Goal: Transaction & Acquisition: Purchase product/service

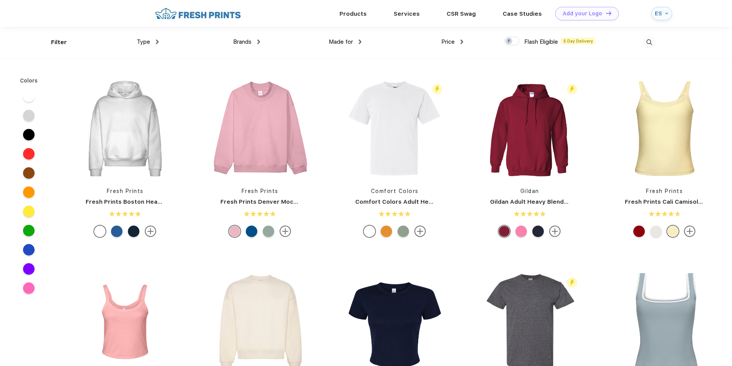
click at [661, 11] on div "ES" at bounding box center [659, 13] width 8 height 7
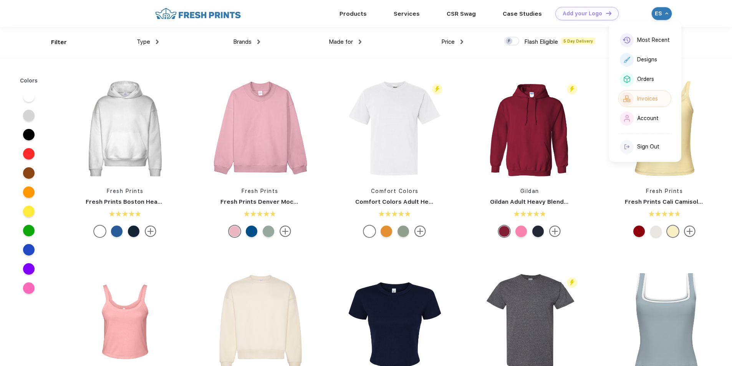
click at [643, 97] on div "Invoices" at bounding box center [647, 99] width 21 height 7
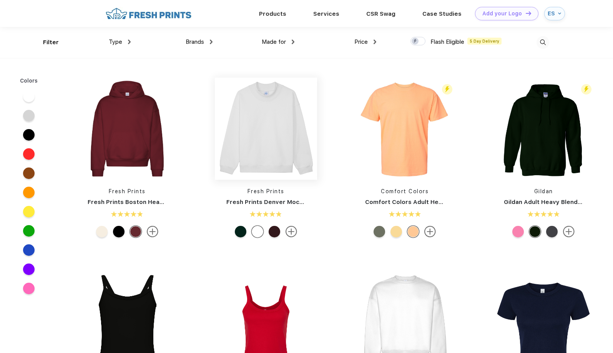
scroll to position [0, 0]
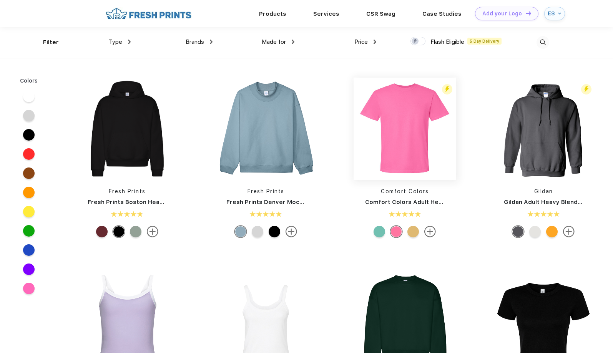
scroll to position [0, 0]
click at [275, 17] on link "Products" at bounding box center [272, 13] width 27 height 7
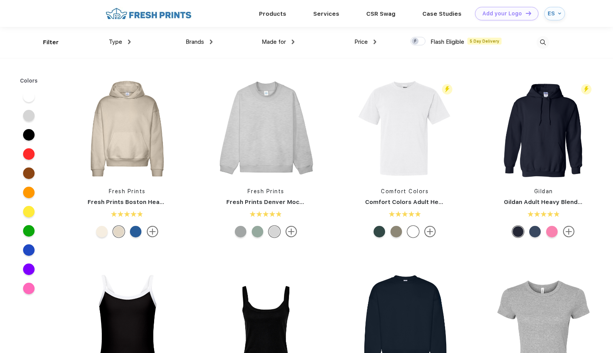
click at [290, 43] on div "Made for" at bounding box center [278, 42] width 33 height 9
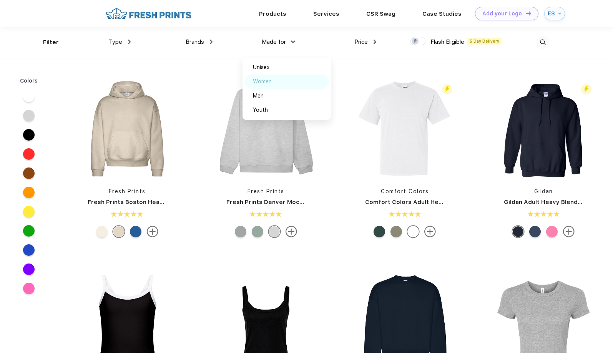
click at [266, 85] on div "Women" at bounding box center [262, 82] width 19 height 8
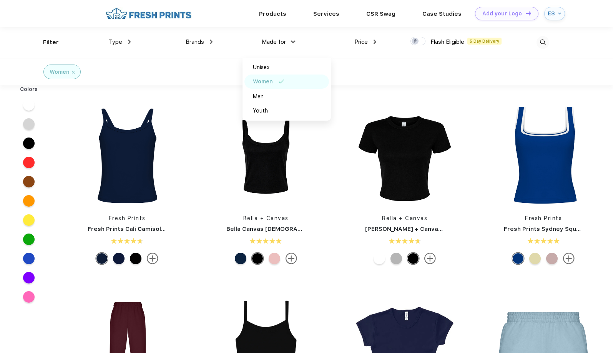
click at [128, 43] on div "Type" at bounding box center [120, 42] width 22 height 9
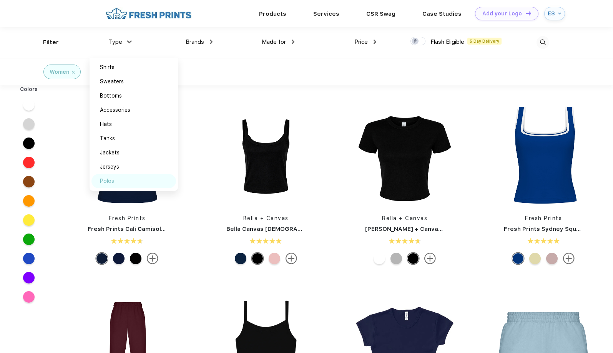
click at [105, 178] on div "Polos" at bounding box center [107, 181] width 14 height 8
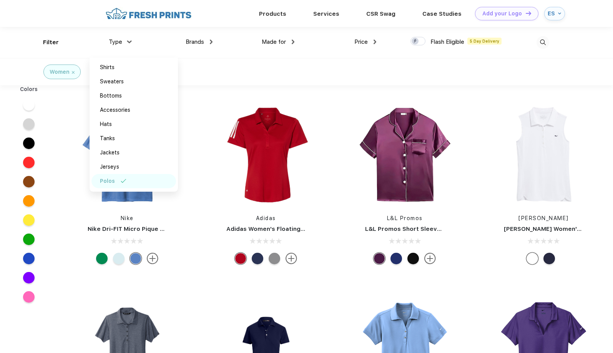
click at [250, 49] on div "Made for Unisex Women Men Youth" at bounding box center [253, 42] width 82 height 31
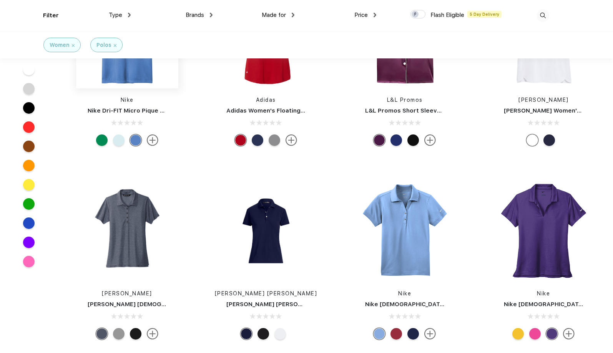
scroll to position [77, 0]
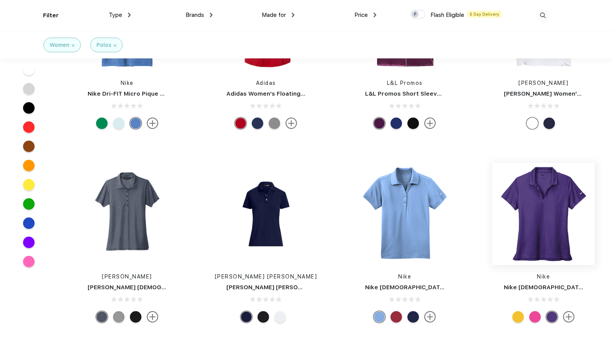
click at [573, 218] on img at bounding box center [543, 214] width 102 height 102
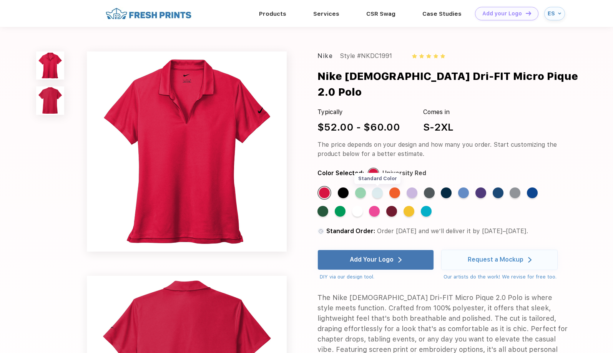
click at [383, 198] on div "Standard Color" at bounding box center [377, 192] width 11 height 11
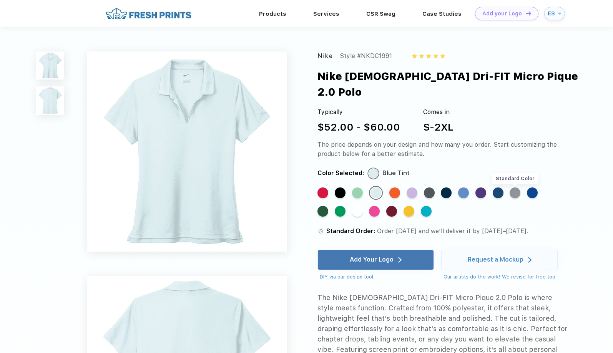
click at [520, 193] on div "Standard Color" at bounding box center [514, 192] width 11 height 11
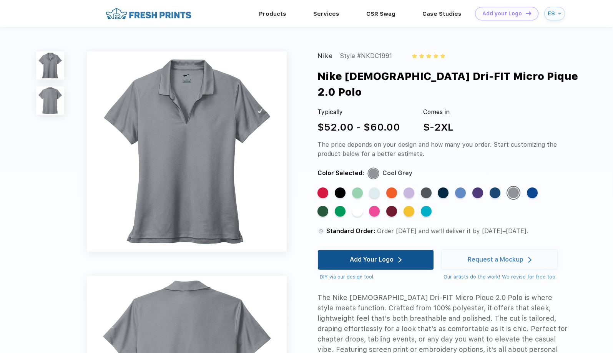
click at [352, 264] on div "Add Your Logo" at bounding box center [372, 260] width 44 height 8
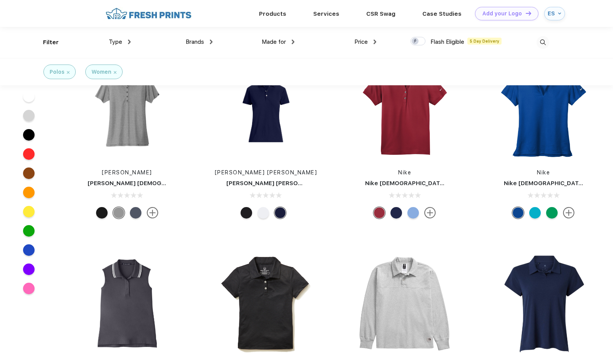
scroll to position [77, 0]
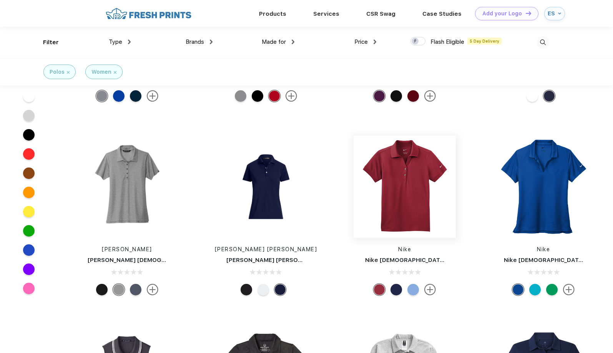
click at [413, 171] on img at bounding box center [404, 187] width 102 height 102
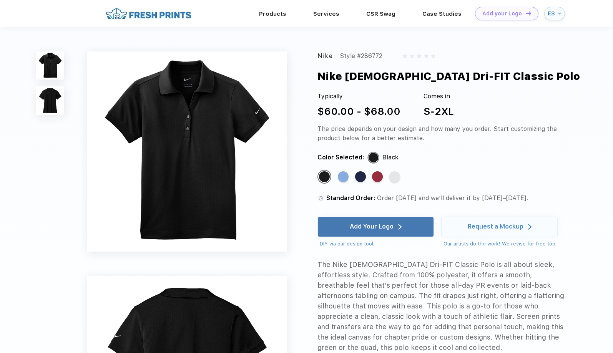
scroll to position [77, 0]
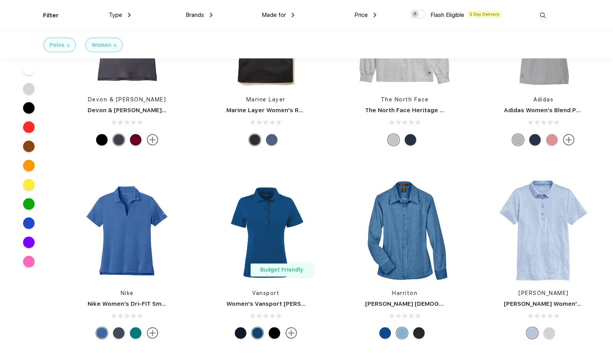
scroll to position [461, 0]
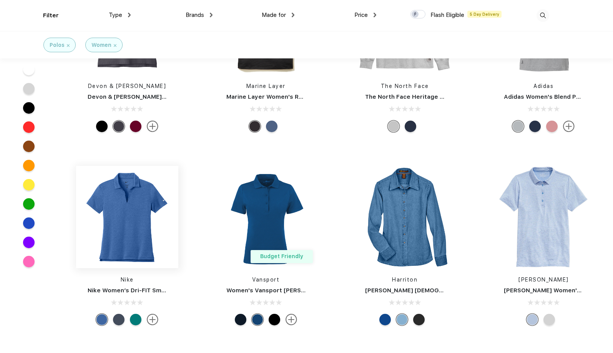
click at [166, 226] on img at bounding box center [127, 217] width 102 height 102
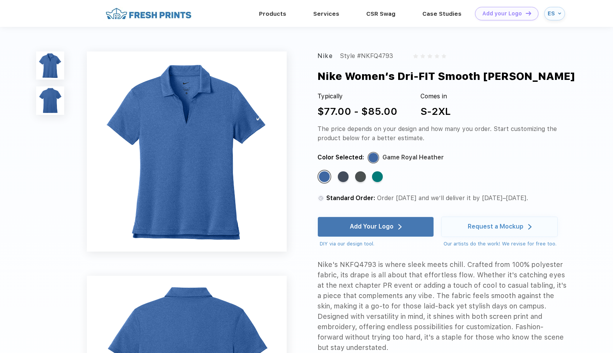
scroll to position [461, 0]
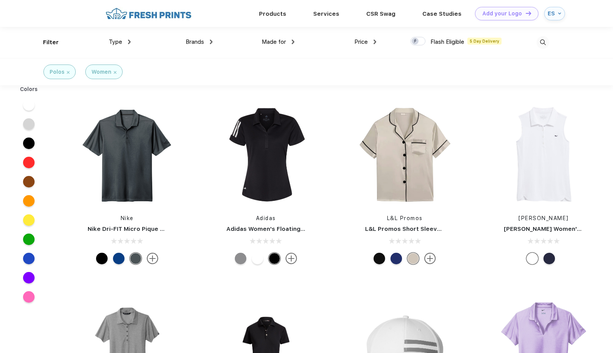
click at [71, 72] on div "Polos" at bounding box center [59, 72] width 32 height 15
click at [68, 72] on img at bounding box center [68, 72] width 3 height 3
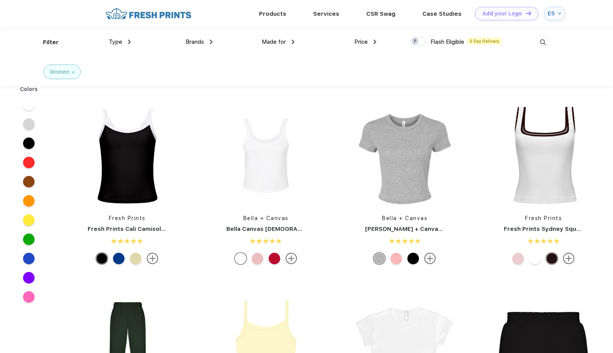
click at [72, 72] on img at bounding box center [73, 72] width 3 height 3
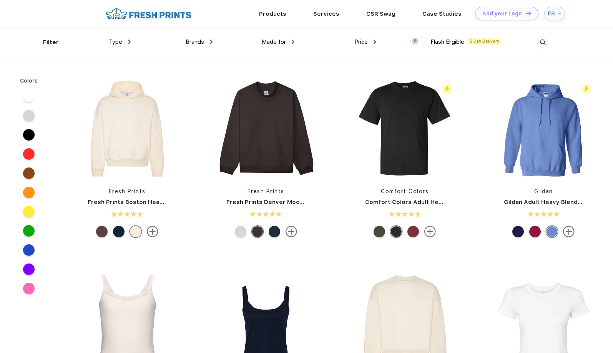
click at [63, 46] on div "Type Shirts Sweaters Bottoms Accessories Hats Tanks Jackets Jerseys Polos" at bounding box center [90, 42] width 82 height 31
click at [56, 40] on div "Type Shirts Sweaters Bottoms Accessories Hats Tanks Jackets Jerseys Polos" at bounding box center [90, 42] width 82 height 31
click at [119, 35] on div "Type Shirts Sweaters Bottoms Accessories Hats Tanks Jackets Jerseys Polos" at bounding box center [90, 42] width 82 height 31
click at [118, 43] on span "Type" at bounding box center [115, 41] width 13 height 7
click at [127, 40] on div "Type" at bounding box center [120, 42] width 22 height 9
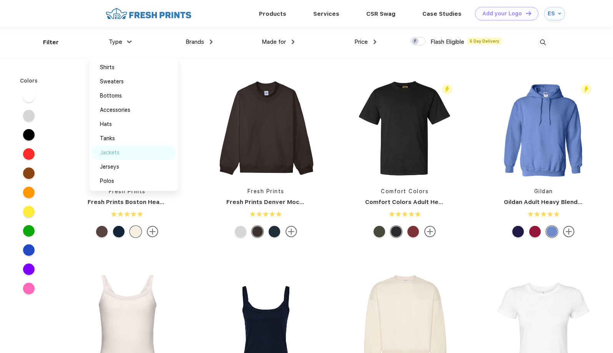
click at [113, 152] on div "Jackets" at bounding box center [110, 153] width 20 height 8
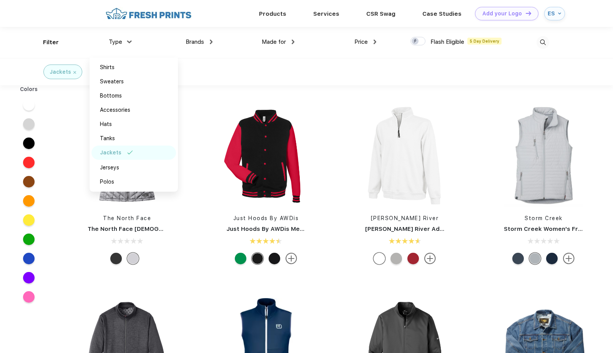
click at [211, 248] on div "Just Hoods By AWDis Just Hoods By AWDis Men's 80/20 Heavyweight Letterman Jacket" at bounding box center [266, 185] width 114 height 163
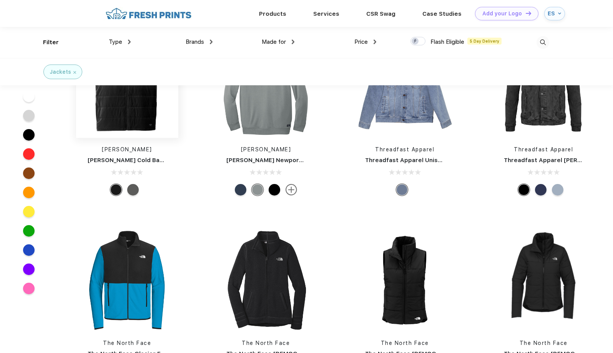
scroll to position [1460, 0]
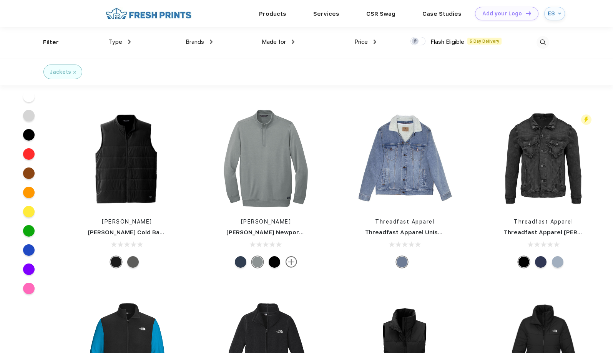
click at [553, 11] on div "ES" at bounding box center [551, 13] width 8 height 7
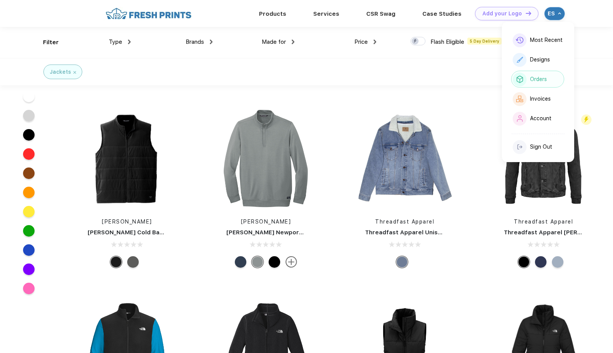
click at [541, 79] on div "Orders" at bounding box center [538, 79] width 17 height 7
